Goal: Book appointment/travel/reservation

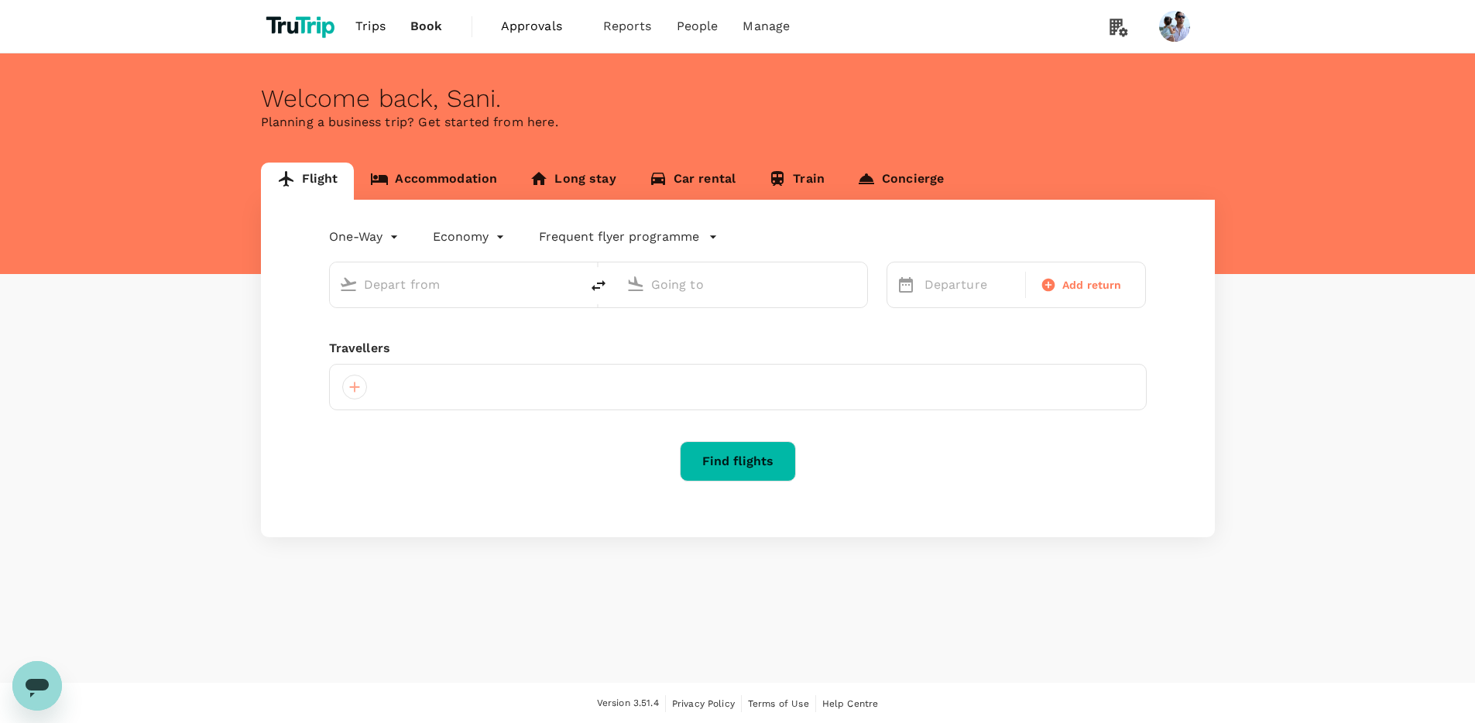
type input "roundtrip"
type input "[GEOGRAPHIC_DATA], [GEOGRAPHIC_DATA] (any)"
type input "Soekarno-Hatta Intl (CGK)"
